Goal: Task Accomplishment & Management: Complete application form

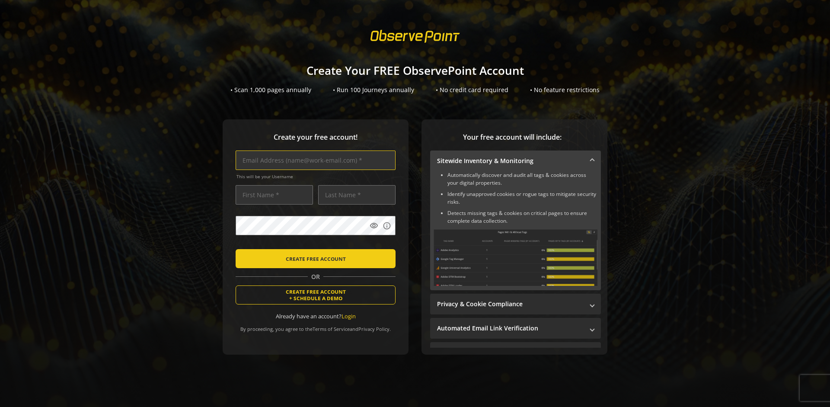
click at [313, 160] on input "text" at bounding box center [315, 159] width 160 height 19
type input "[EMAIL_ADDRESS][DOMAIN_NAME]"
click at [272, 194] on input "text" at bounding box center [273, 194] width 77 height 19
type input "Test"
click at [354, 194] on input "text" at bounding box center [356, 194] width 77 height 19
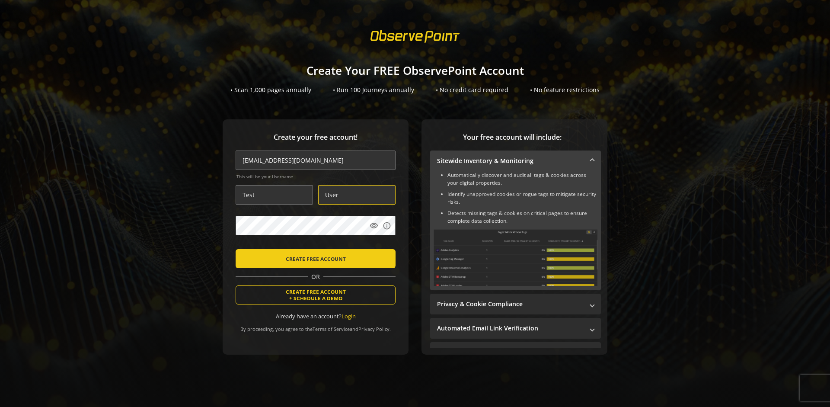
type input "User"
click at [426, 246] on body "Loading... Create Your FREE ObservePoint Account • Scan 1,000 pages annually • …" at bounding box center [415, 203] width 830 height 407
click at [313, 258] on span "CREATE FREE ACCOUNT" at bounding box center [316, 259] width 60 height 16
